Goal: Task Accomplishment & Management: Complete application form

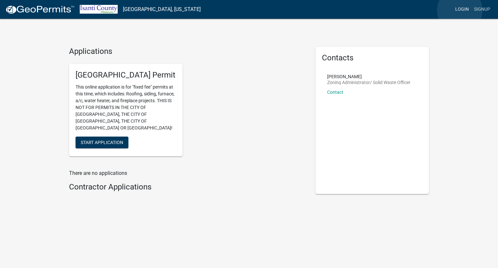
click at [460, 10] on link "Login" at bounding box center [461, 9] width 19 height 12
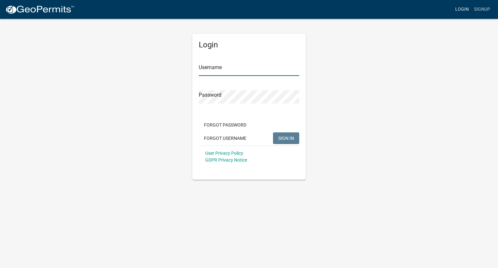
type input "JeriPasbrig"
click at [285, 140] on span "SIGN IN" at bounding box center [286, 137] width 16 height 5
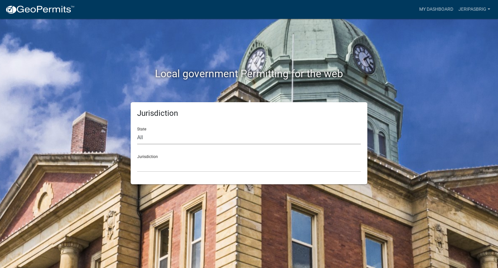
click at [145, 135] on select "All [US_STATE] [US_STATE] [US_STATE] [US_STATE] [US_STATE] [US_STATE] [US_STATE…" at bounding box center [249, 137] width 224 height 13
select select "[US_STATE]"
click at [137, 131] on select "All [US_STATE] [US_STATE] [US_STATE] [US_STATE] [US_STATE] [US_STATE] [US_STATE…" at bounding box center [249, 137] width 224 height 13
click at [161, 158] on div "Jurisdiction [GEOGRAPHIC_DATA], [US_STATE] [GEOGRAPHIC_DATA], [US_STATE] [GEOGR…" at bounding box center [249, 160] width 224 height 22
click at [153, 156] on div "Jurisdiction [GEOGRAPHIC_DATA], [US_STATE] [GEOGRAPHIC_DATA], [US_STATE] [GEOGR…" at bounding box center [249, 160] width 224 height 22
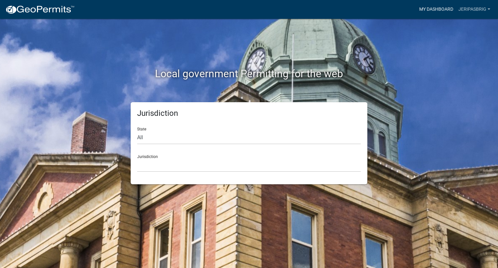
click at [431, 10] on link "My Dashboard" at bounding box center [436, 9] width 39 height 12
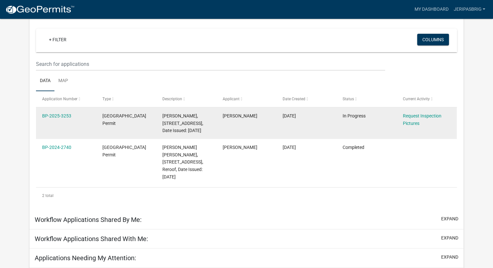
scroll to position [53, 0]
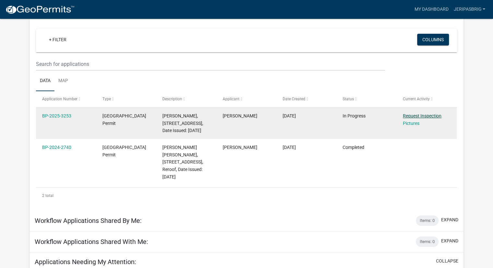
click at [428, 116] on link "Request Inspection" at bounding box center [422, 115] width 39 height 5
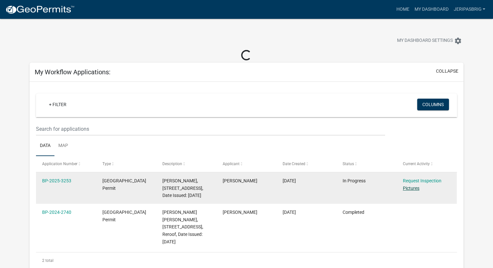
click at [413, 190] on link "Pictures" at bounding box center [411, 187] width 17 height 5
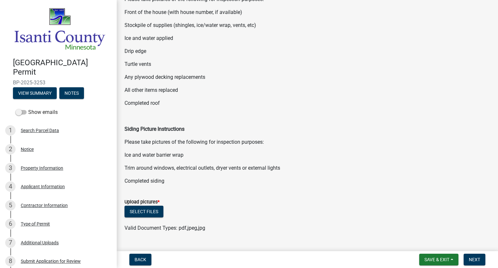
scroll to position [146, 0]
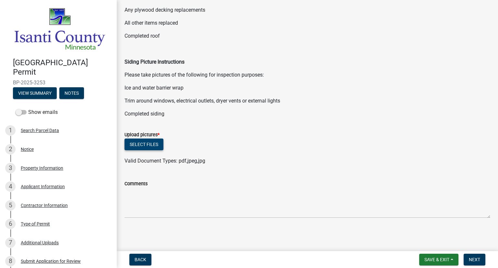
click at [146, 143] on button "Select files" at bounding box center [143, 144] width 39 height 12
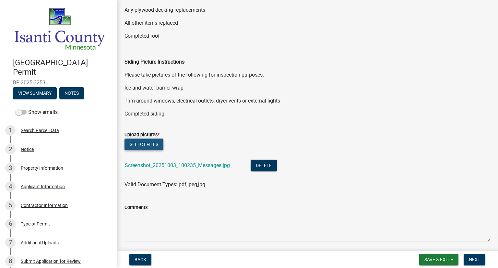
click at [155, 144] on button "Select files" at bounding box center [143, 144] width 39 height 12
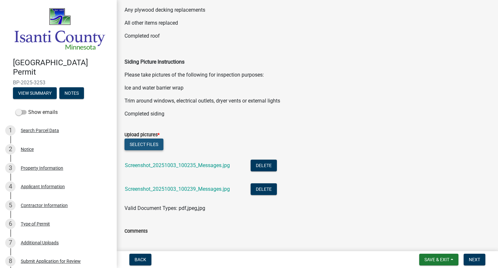
click at [145, 144] on button "Select files" at bounding box center [143, 144] width 39 height 12
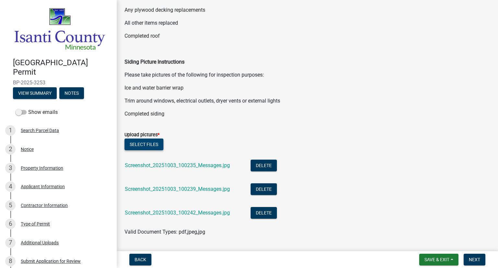
click at [141, 146] on button "Select files" at bounding box center [143, 144] width 39 height 12
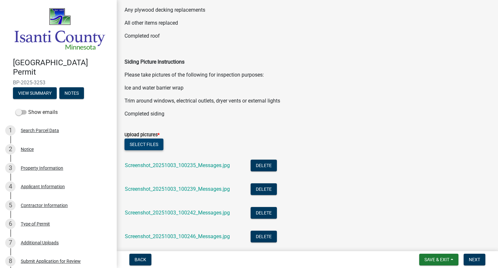
click at [139, 142] on button "Select files" at bounding box center [143, 144] width 39 height 12
click at [143, 144] on button "Select files" at bounding box center [143, 144] width 39 height 12
click at [141, 142] on button "Select files" at bounding box center [143, 144] width 39 height 12
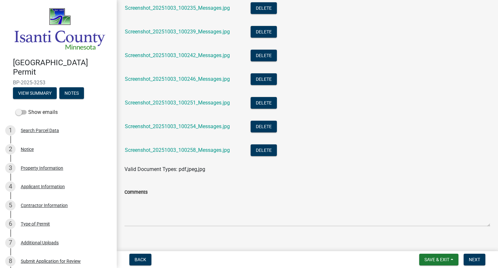
scroll to position [311, 0]
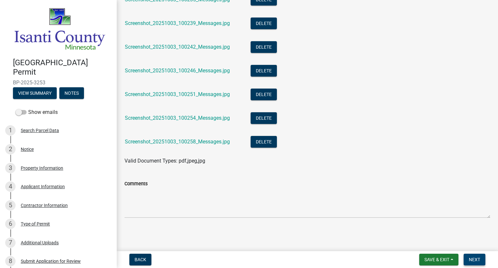
click at [474, 261] on span "Next" at bounding box center [474, 259] width 11 height 5
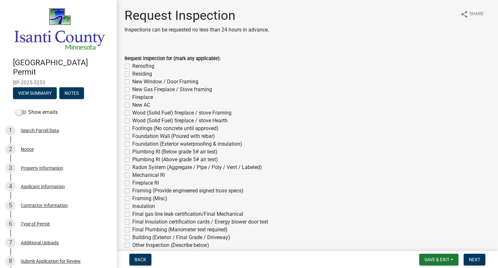
click at [132, 74] on label "Residing" at bounding box center [142, 74] width 20 height 8
click at [132, 74] on input "Residing" at bounding box center [134, 72] width 4 height 4
checkbox input "true"
checkbox input "false"
checkbox input "true"
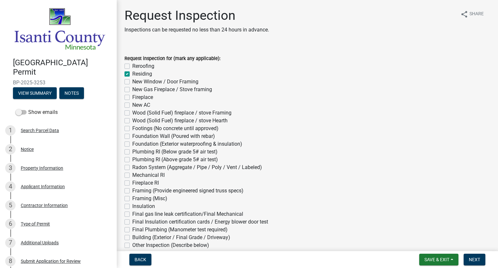
checkbox input "false"
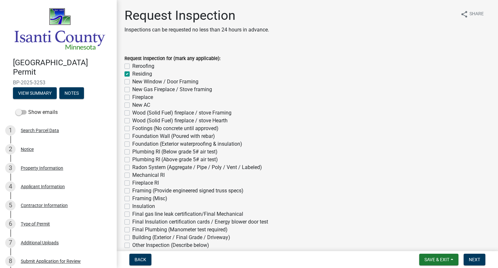
checkbox input "false"
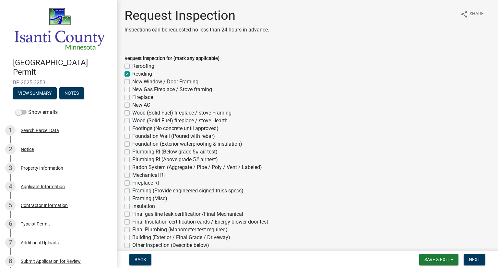
checkbox input "false"
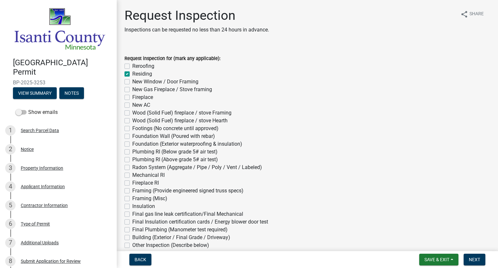
checkbox input "false"
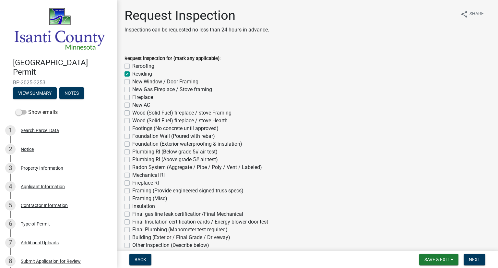
checkbox input "false"
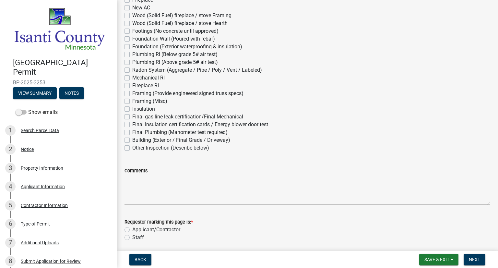
scroll to position [121, 0]
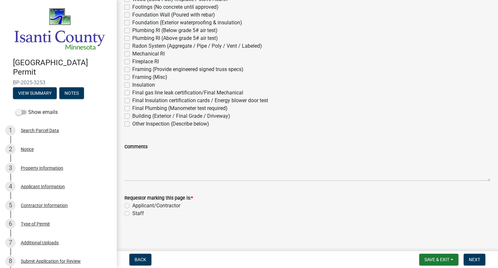
click at [132, 204] on label "Applicant/Contractor" at bounding box center [156, 206] width 48 height 8
click at [132, 204] on input "Applicant/Contractor" at bounding box center [134, 204] width 4 height 4
radio input "true"
click at [472, 261] on span "Next" at bounding box center [474, 259] width 11 height 5
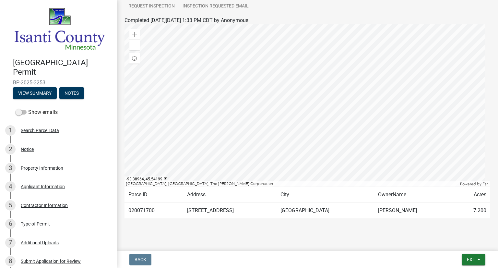
scroll to position [123, 0]
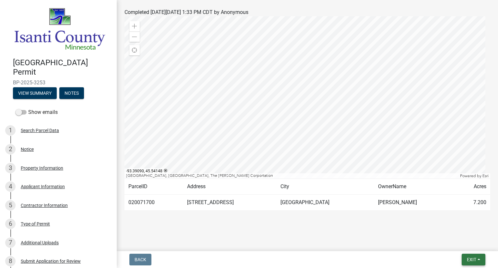
click at [470, 259] on span "Exit" at bounding box center [471, 259] width 9 height 5
click at [451, 228] on button "Save" at bounding box center [460, 227] width 52 height 16
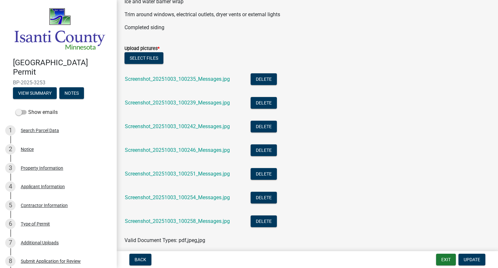
scroll to position [311, 0]
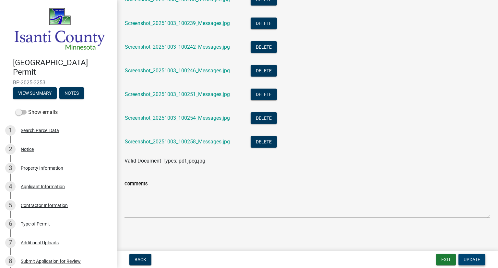
click at [471, 258] on span "Update" at bounding box center [472, 259] width 17 height 5
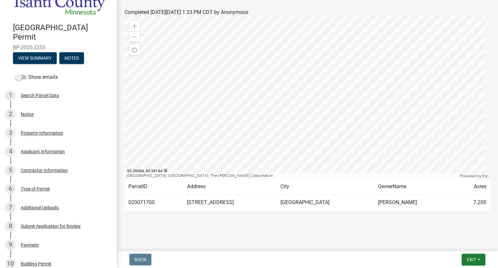
scroll to position [0, 0]
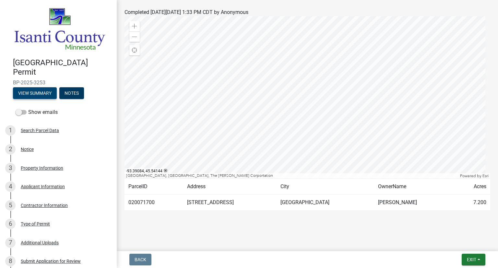
click at [40, 92] on button "View Summary" at bounding box center [35, 93] width 44 height 12
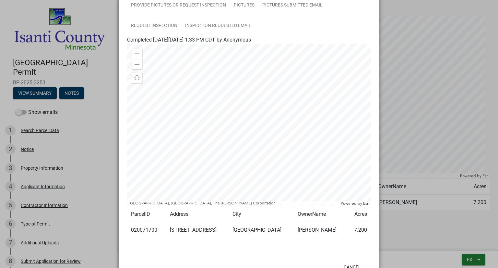
scroll to position [153, 0]
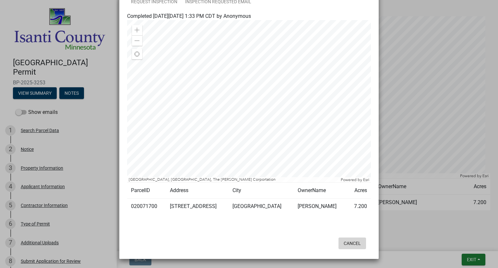
drag, startPoint x: 344, startPoint y: 244, endPoint x: 350, endPoint y: 245, distance: 6.0
click at [345, 244] on button "Cancel" at bounding box center [352, 243] width 28 height 12
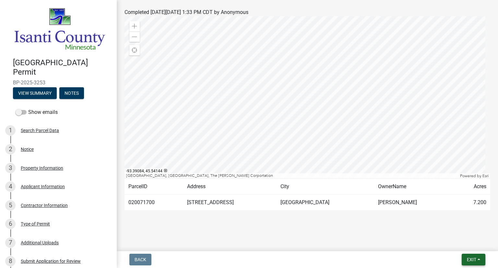
click at [466, 262] on button "Exit" at bounding box center [474, 259] width 24 height 12
click at [453, 244] on button "Save & Exit" at bounding box center [460, 243] width 52 height 16
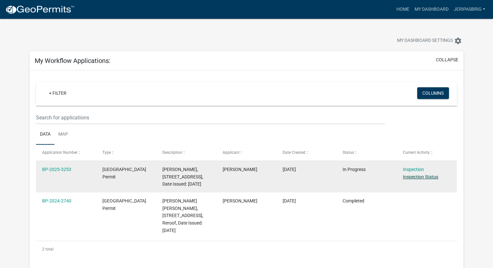
click at [417, 177] on link "Inspection Status" at bounding box center [420, 176] width 35 height 5
